Goal: Check status

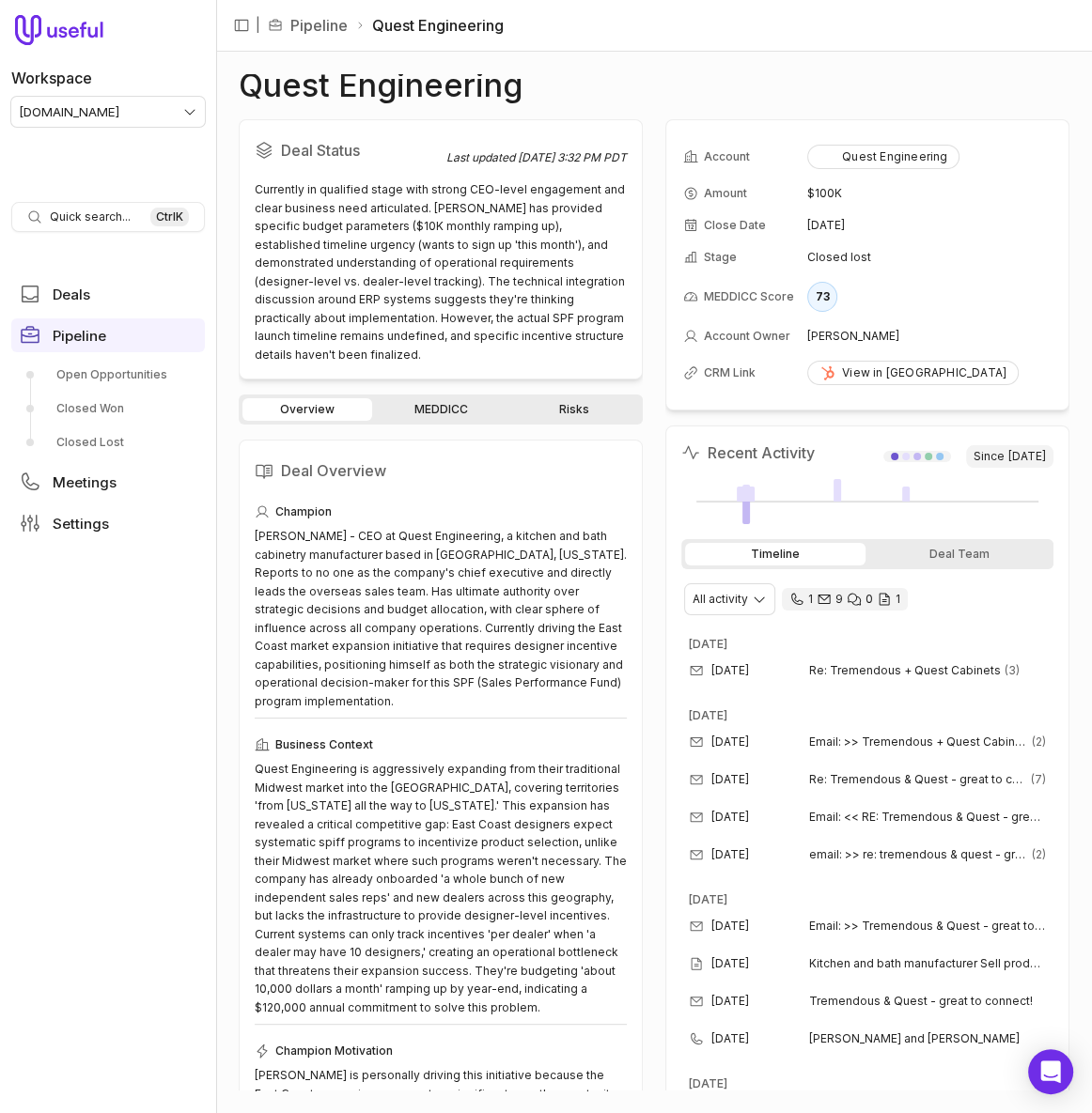
click at [419, 388] on div "Deal Status Last updated [DATE] 3:32 PM PDT Currently in qualified stage with s…" at bounding box center [440, 605] width 404 height 971
click at [418, 400] on link "MEDDICC" at bounding box center [440, 409] width 130 height 23
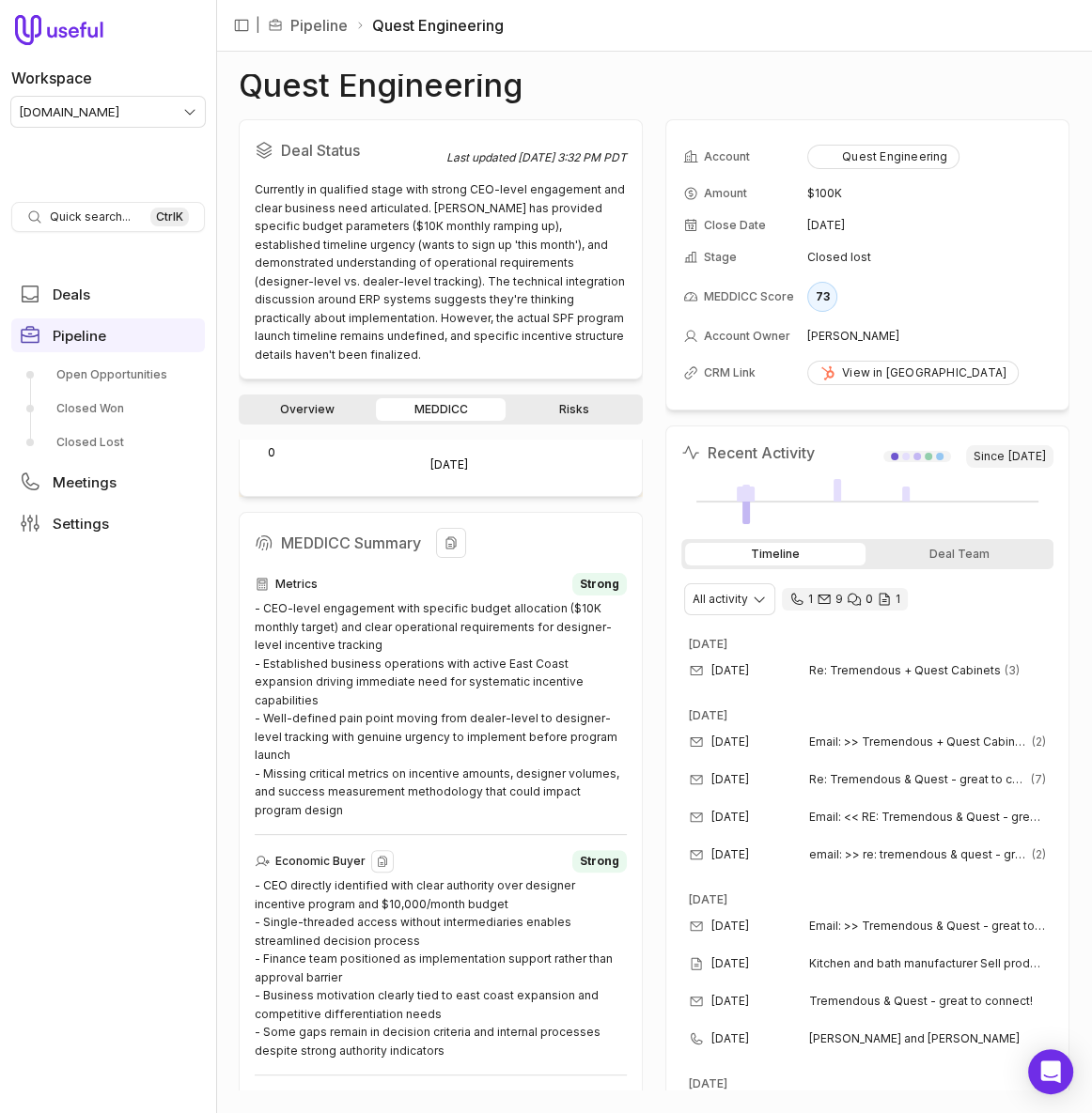
scroll to position [598, 0]
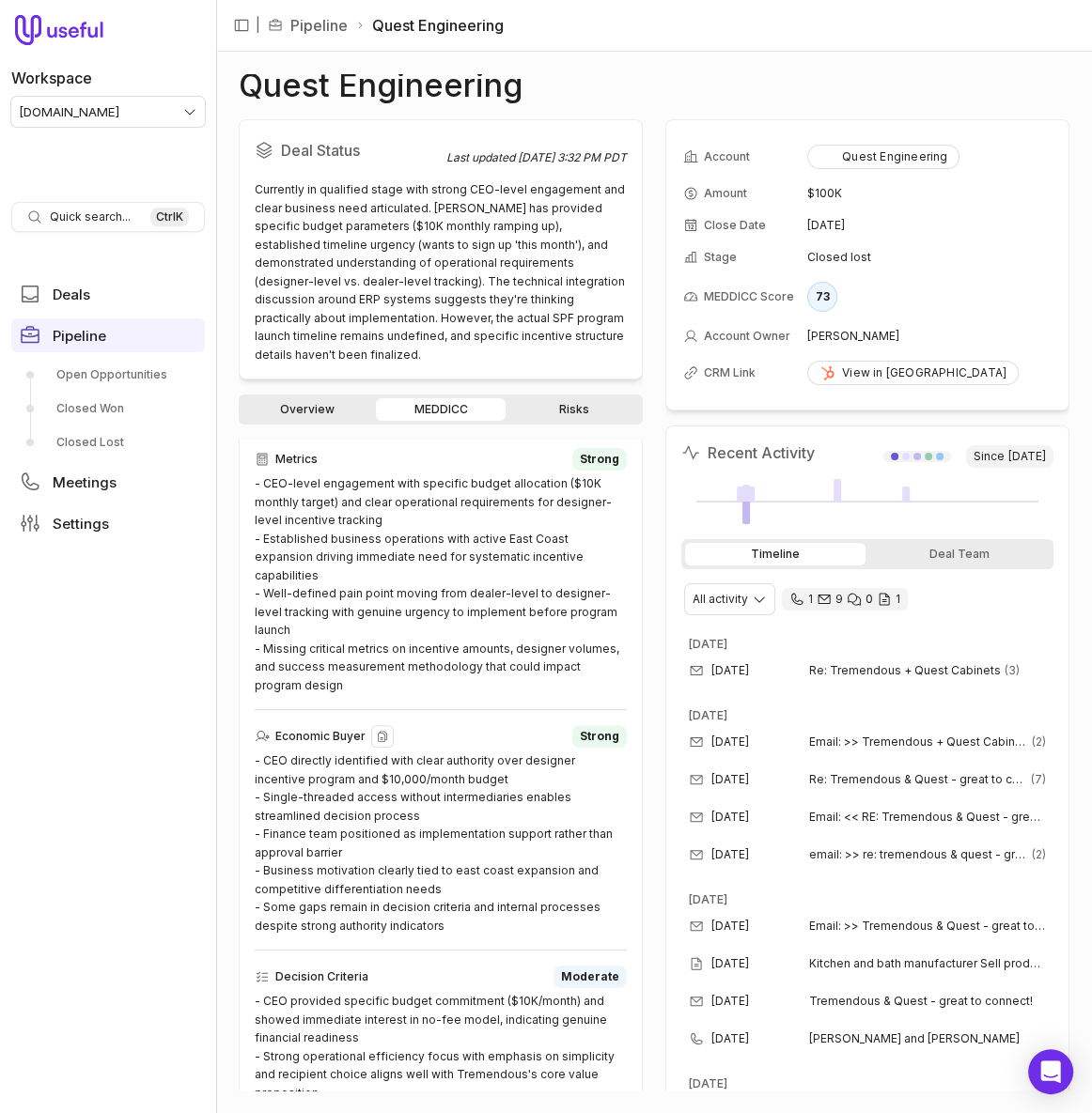
click at [437, 829] on div "- CEO directly identified with clear authority over designer incentive program …" at bounding box center [440, 843] width 372 height 184
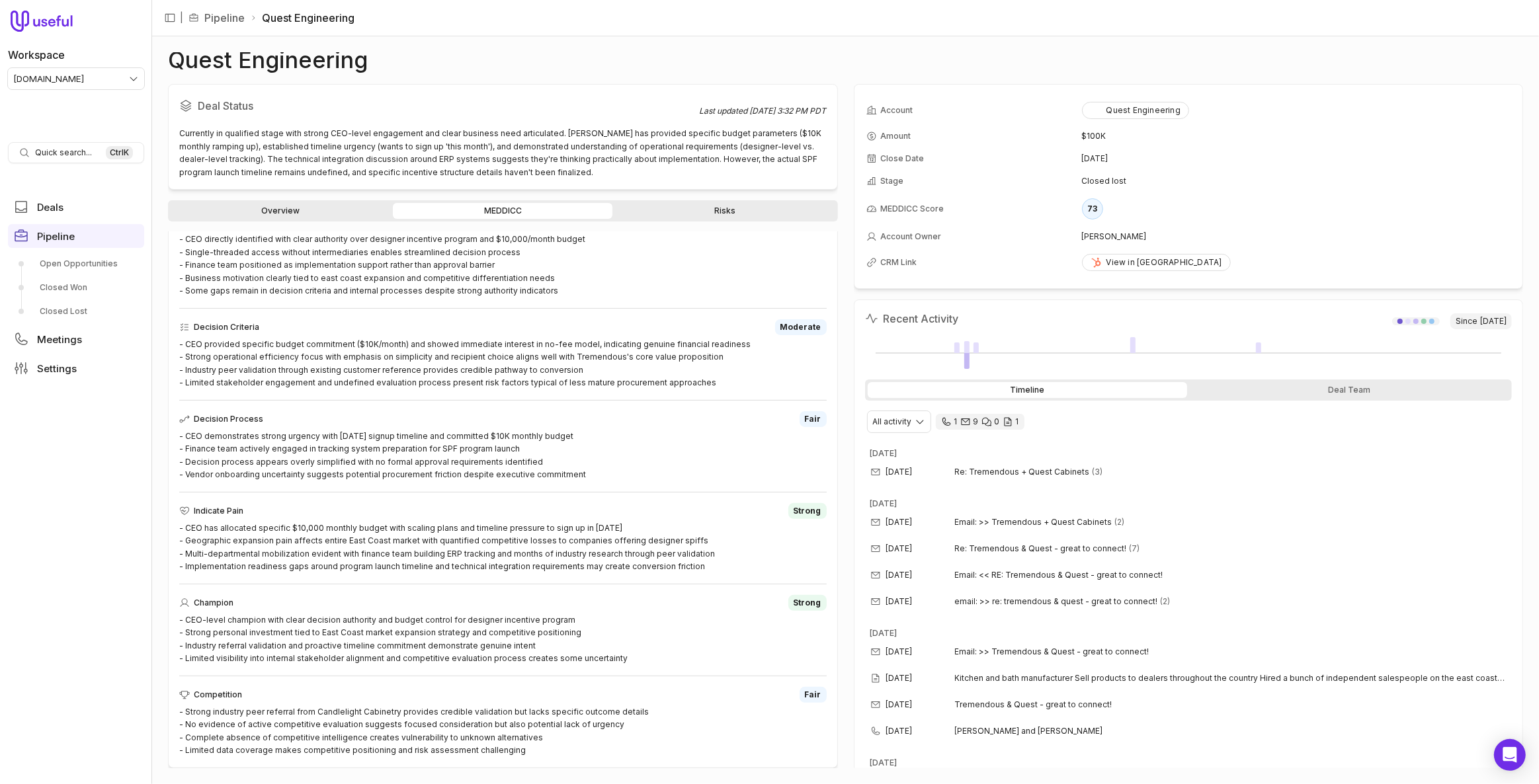
scroll to position [486, 0]
